Goal: Go to known website: Access a specific website the user already knows

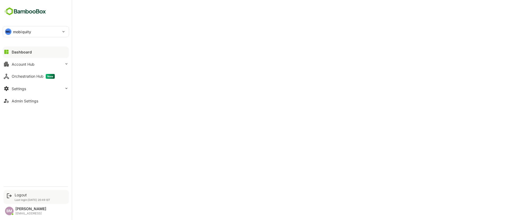
click at [18, 197] on div "Logout Last login: [DATE] 20:49 IST" at bounding box center [33, 196] width 36 height 9
click at [18, 191] on div "Logout Last login: [DATE] 20:49 IST" at bounding box center [36, 197] width 66 height 14
click at [17, 193] on div "Logout" at bounding box center [33, 194] width 36 height 5
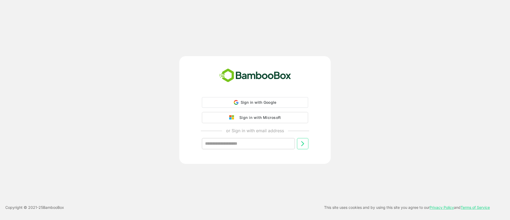
click at [265, 96] on div "Sign in with Google Sign in with Google. Opens in new tab Sign in with Microsof…" at bounding box center [254, 110] width 151 height 108
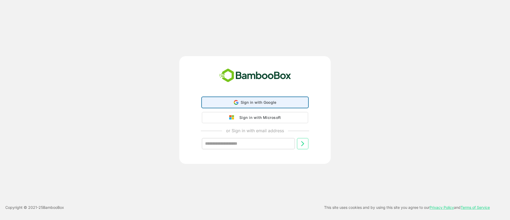
click at [256, 99] on div "Sign in with Google Sign in with Google. Opens in new tab" at bounding box center [254, 102] width 99 height 10
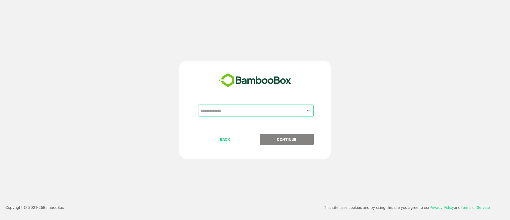
click at [250, 112] on input "text" at bounding box center [255, 110] width 113 height 10
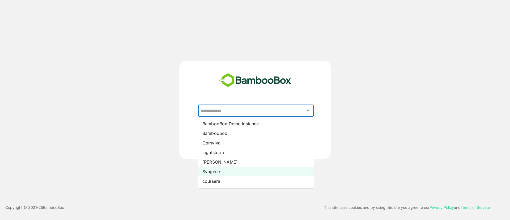
click at [214, 172] on li "Syngene" at bounding box center [256, 172] width 116 height 10
type input "*******"
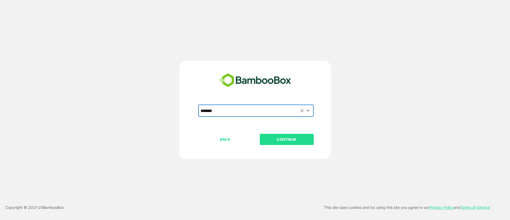
click at [290, 137] on p "CONTINUE" at bounding box center [286, 139] width 53 height 6
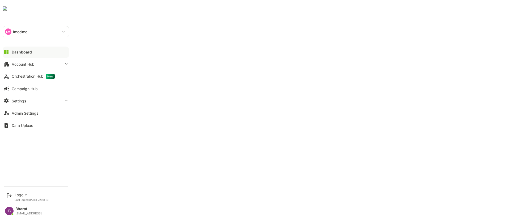
click at [15, 31] on p "lmcdmo" at bounding box center [20, 32] width 14 height 6
click at [25, 58] on p "lmcdmo" at bounding box center [19, 59] width 14 height 6
click at [47, 32] on div "LM lmcdmo" at bounding box center [32, 31] width 59 height 11
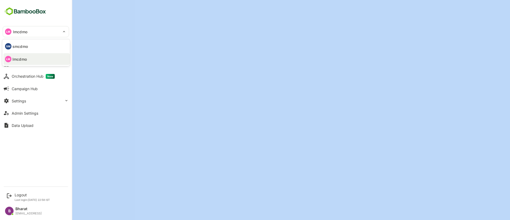
click at [29, 49] on div "SM smcdmo LM lmcdmo" at bounding box center [255, 110] width 510 height 220
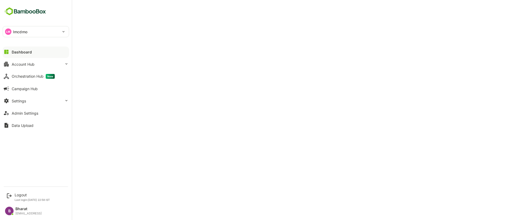
click at [44, 31] on div "LM lmcdmo" at bounding box center [32, 31] width 59 height 11
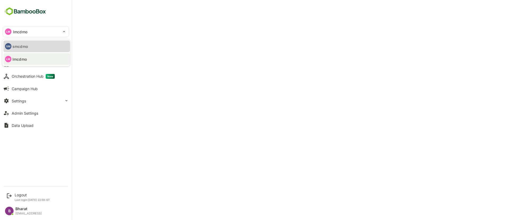
click at [33, 49] on li "SM smcdmo" at bounding box center [36, 46] width 66 height 12
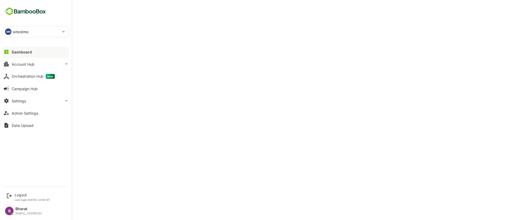
click at [49, 31] on div "SM smcdmo" at bounding box center [32, 31] width 59 height 11
click at [121, 21] on div at bounding box center [255, 110] width 510 height 220
